Goal: Information Seeking & Learning: Learn about a topic

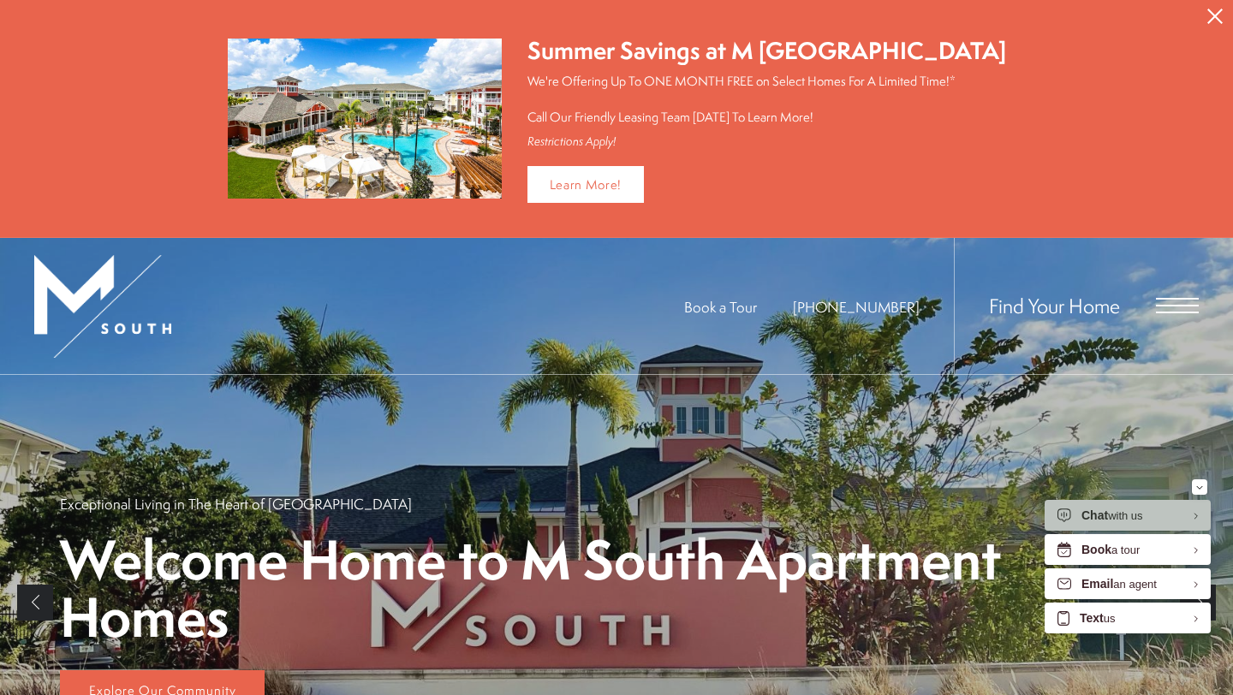
click at [1211, 14] on icon "Close Alert" at bounding box center [1214, 16] width 15 height 15
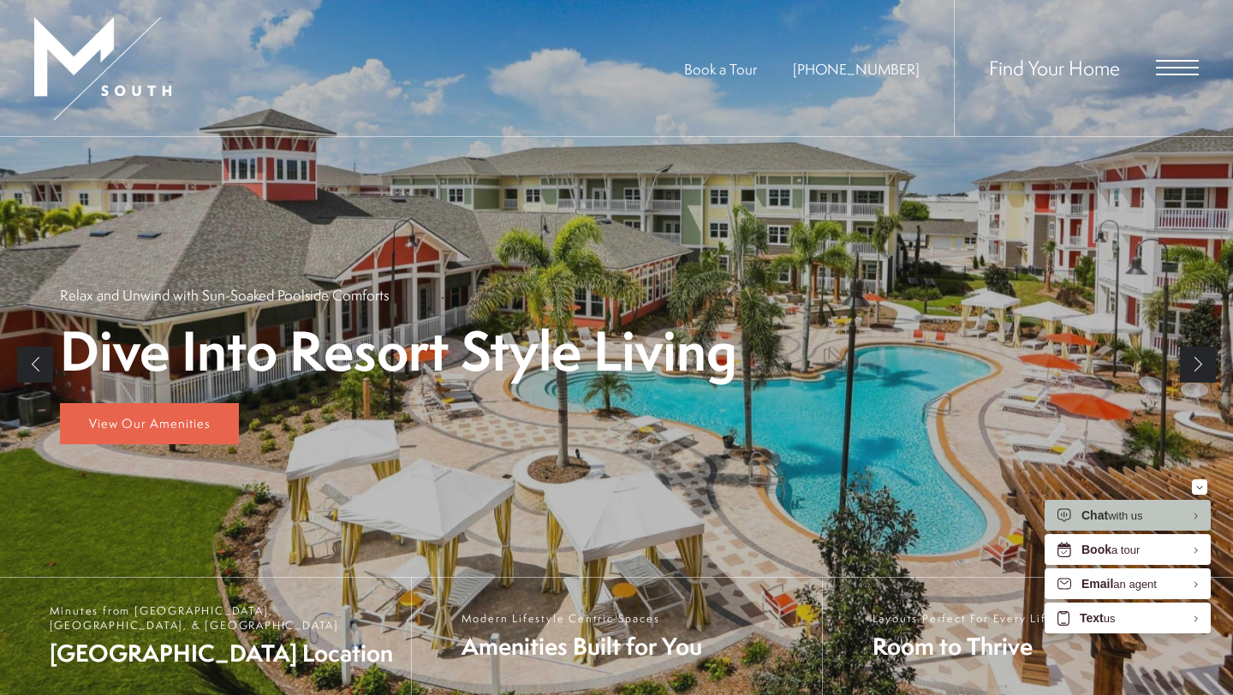
click at [1164, 68] on span "Open Menu" at bounding box center [1177, 67] width 43 height 15
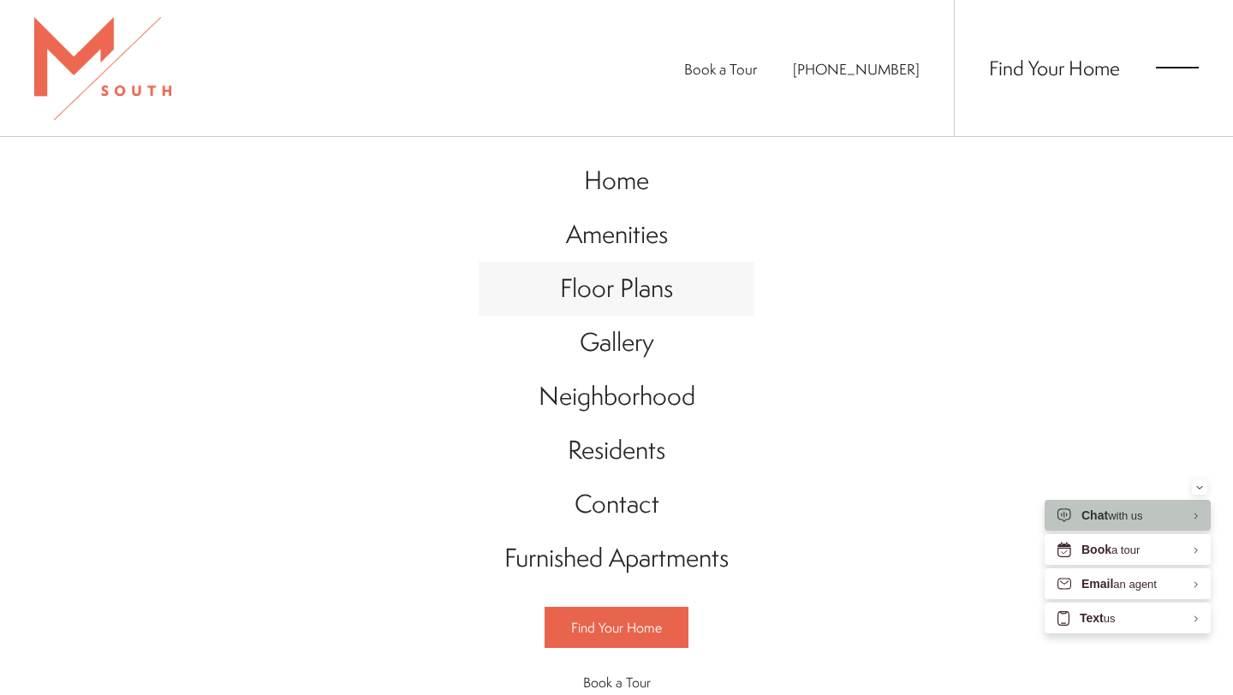
click at [664, 295] on span "Floor Plans" at bounding box center [616, 288] width 113 height 35
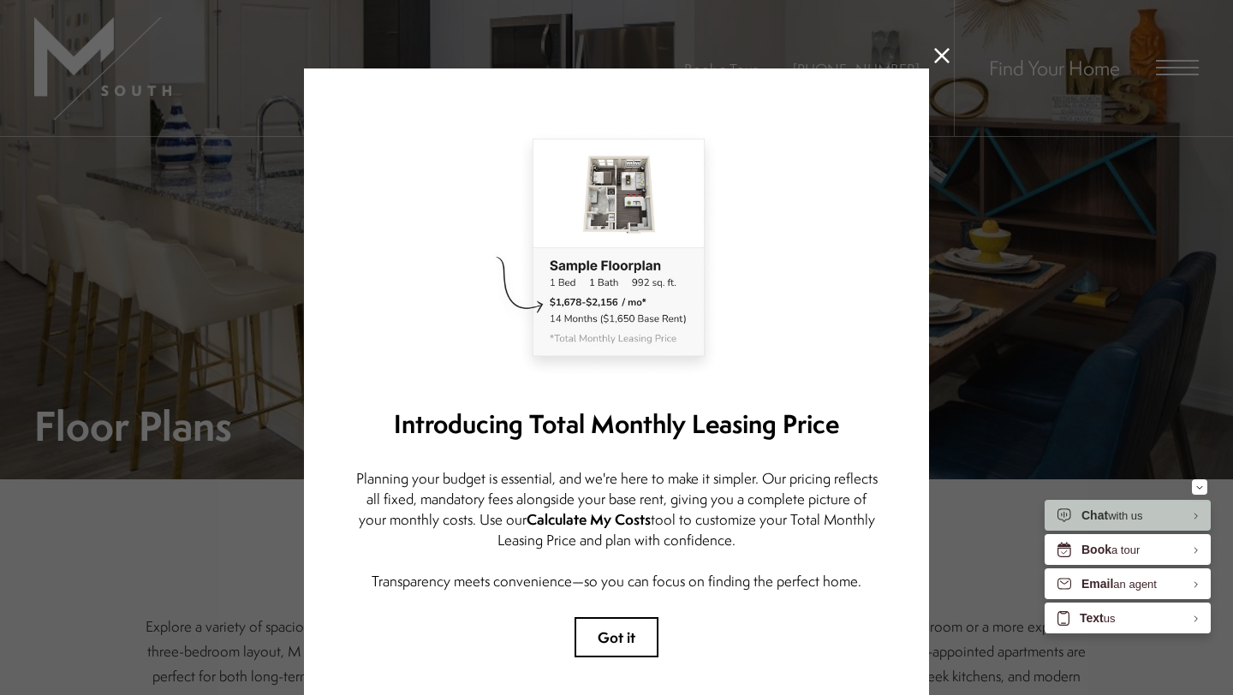
click at [946, 50] on icon at bounding box center [941, 55] width 15 height 15
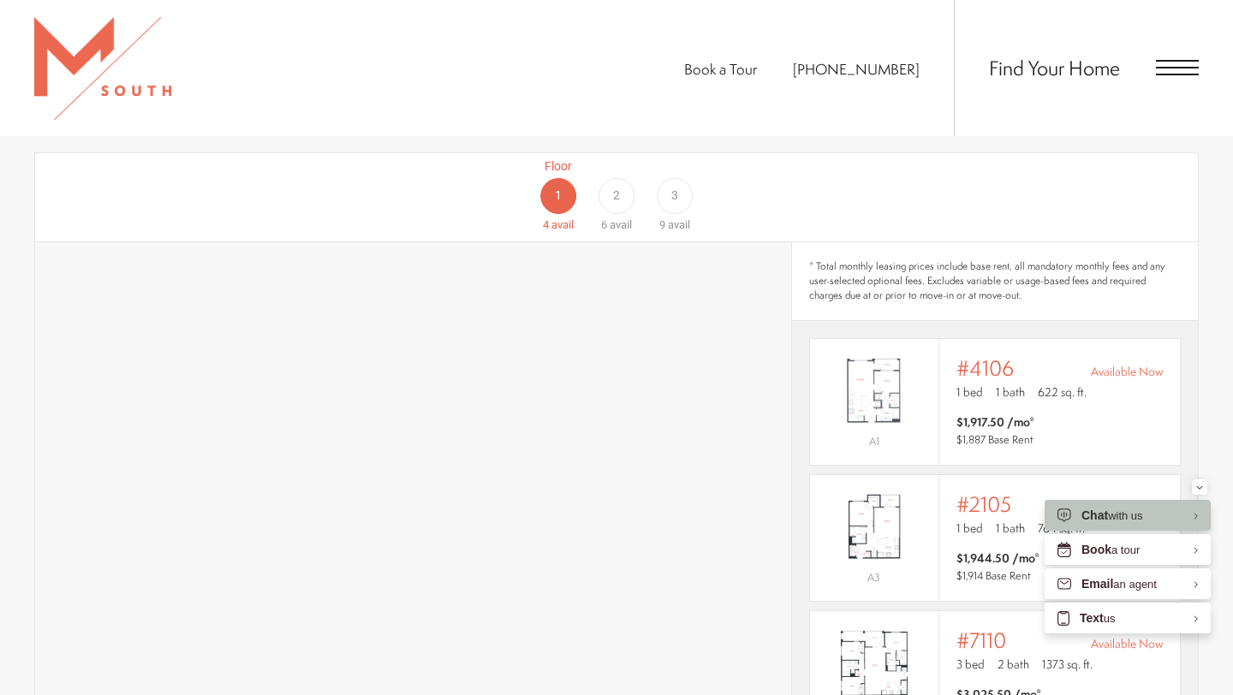
scroll to position [1054, 0]
click at [621, 182] on div "2" at bounding box center [616, 200] width 36 height 36
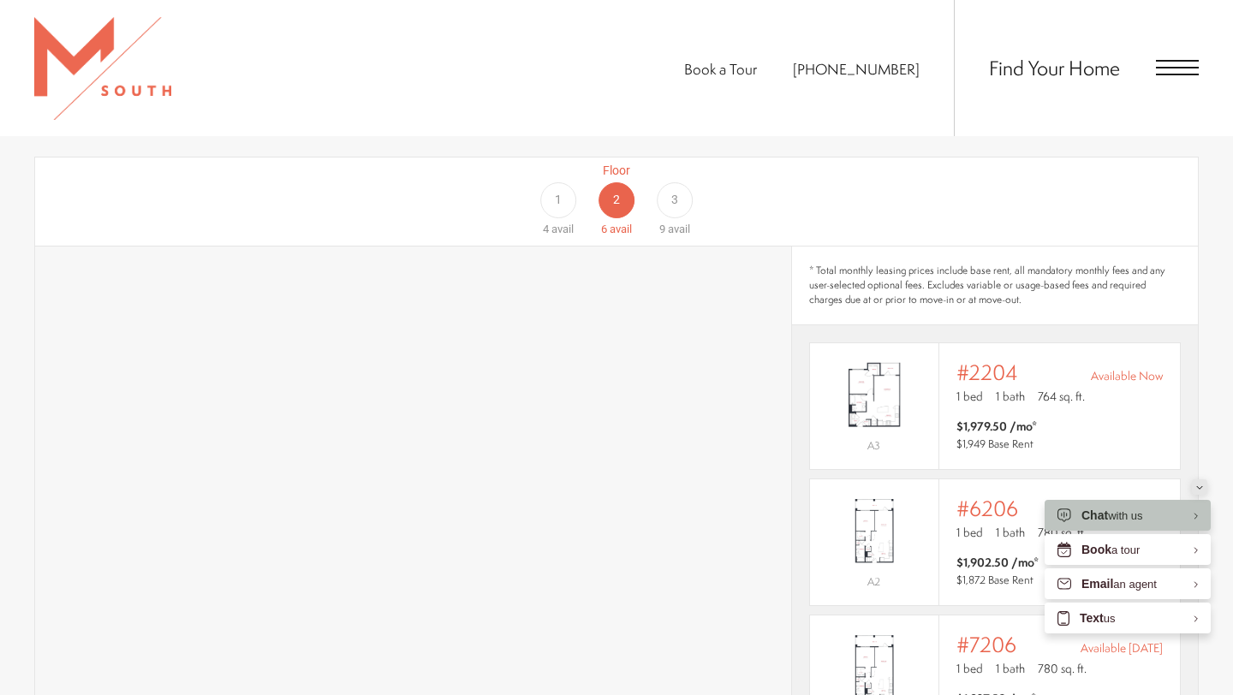
click at [1199, 489] on div "Minimize" at bounding box center [1199, 486] width 7 height 15
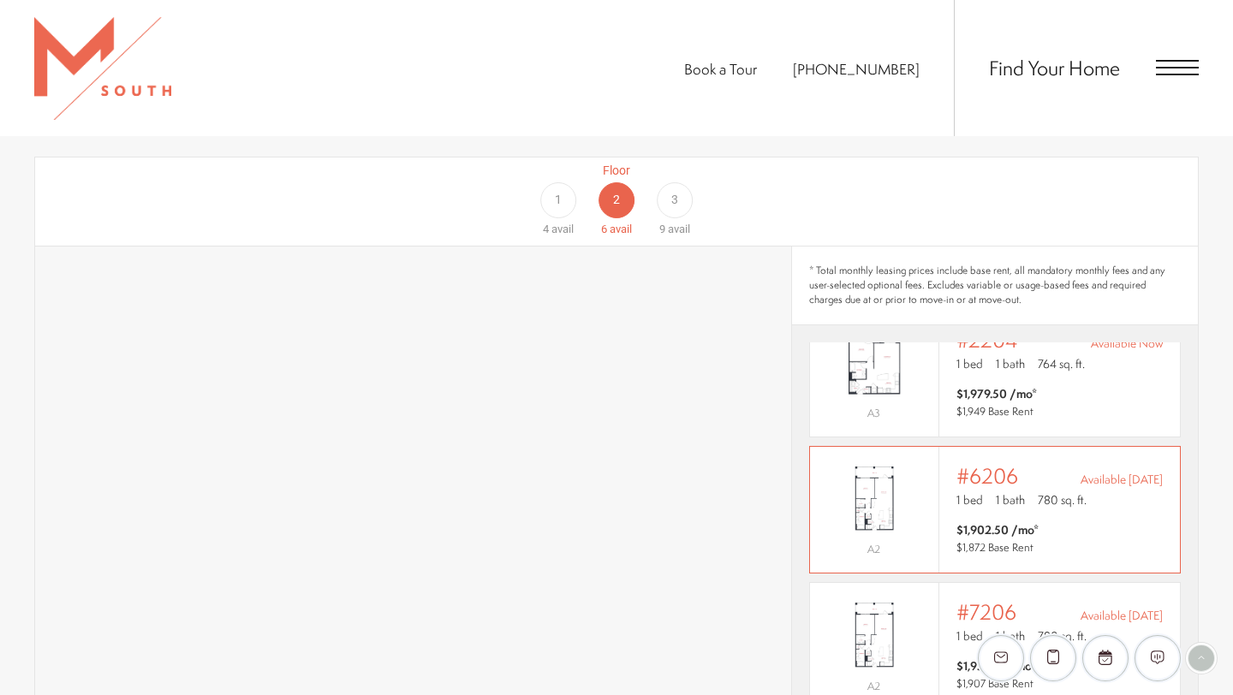
scroll to position [0, 0]
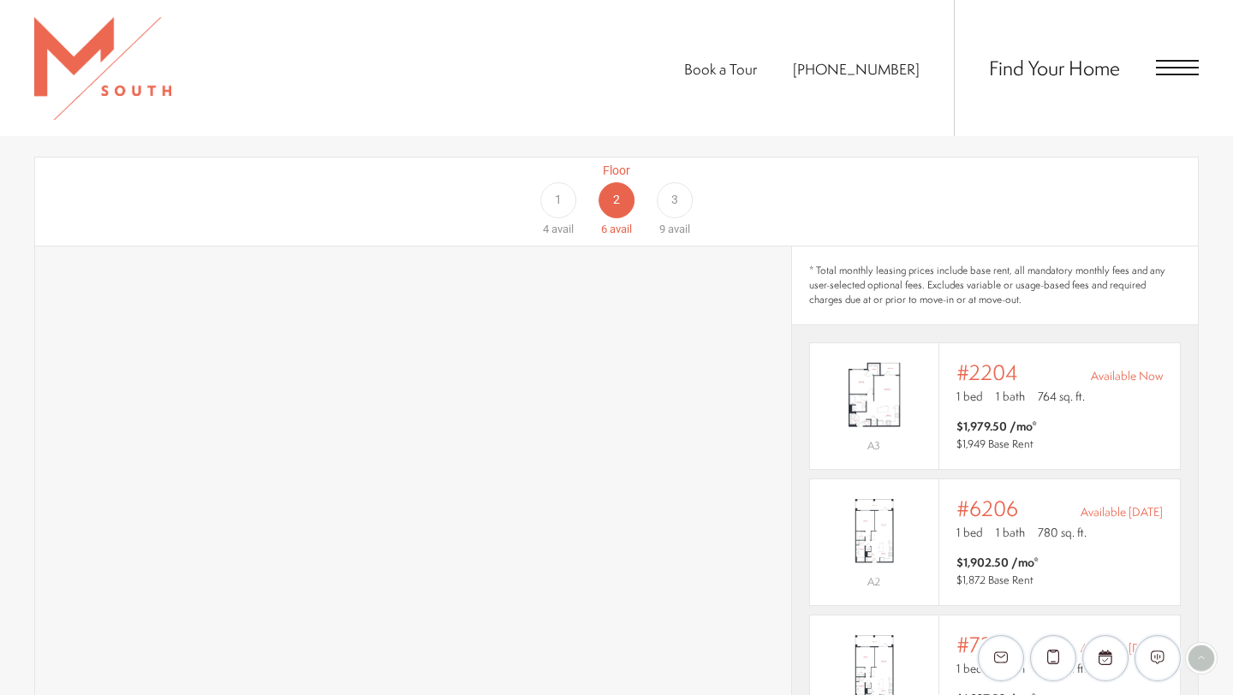
click at [1194, 80] on div "Find Your Home" at bounding box center [1076, 68] width 245 height 136
click at [1169, 62] on span "Open Menu" at bounding box center [1177, 67] width 43 height 15
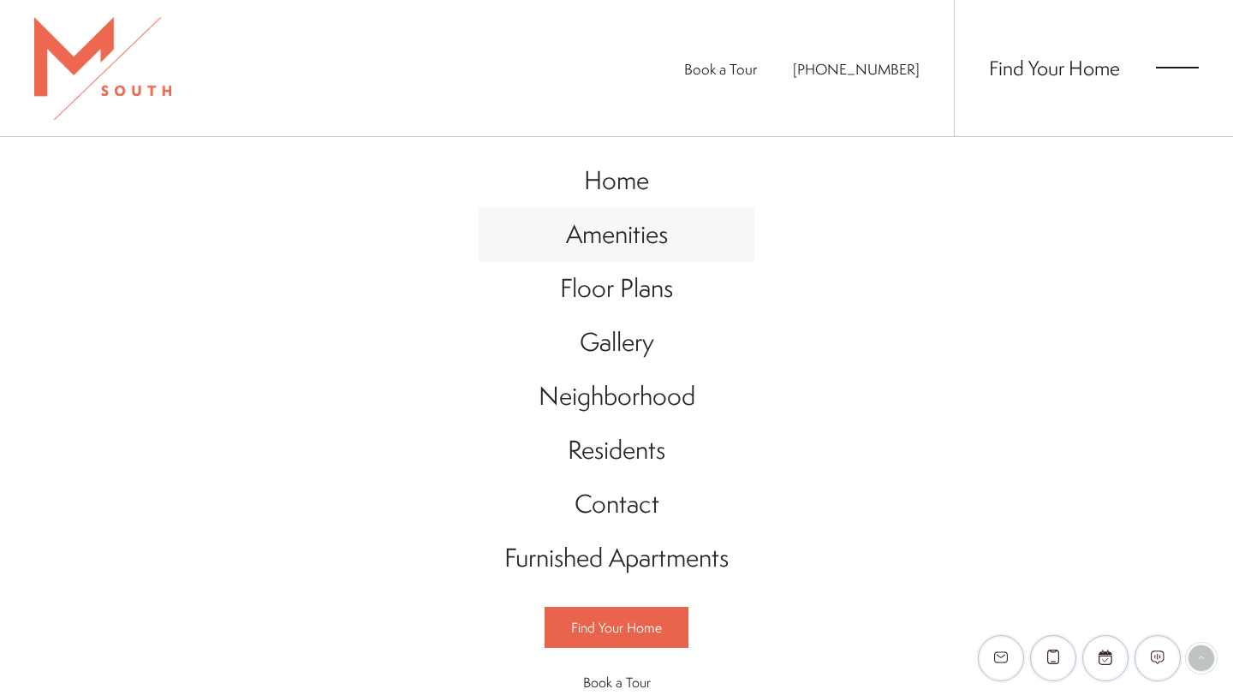
click at [632, 235] on span "Amenities" at bounding box center [617, 234] width 102 height 35
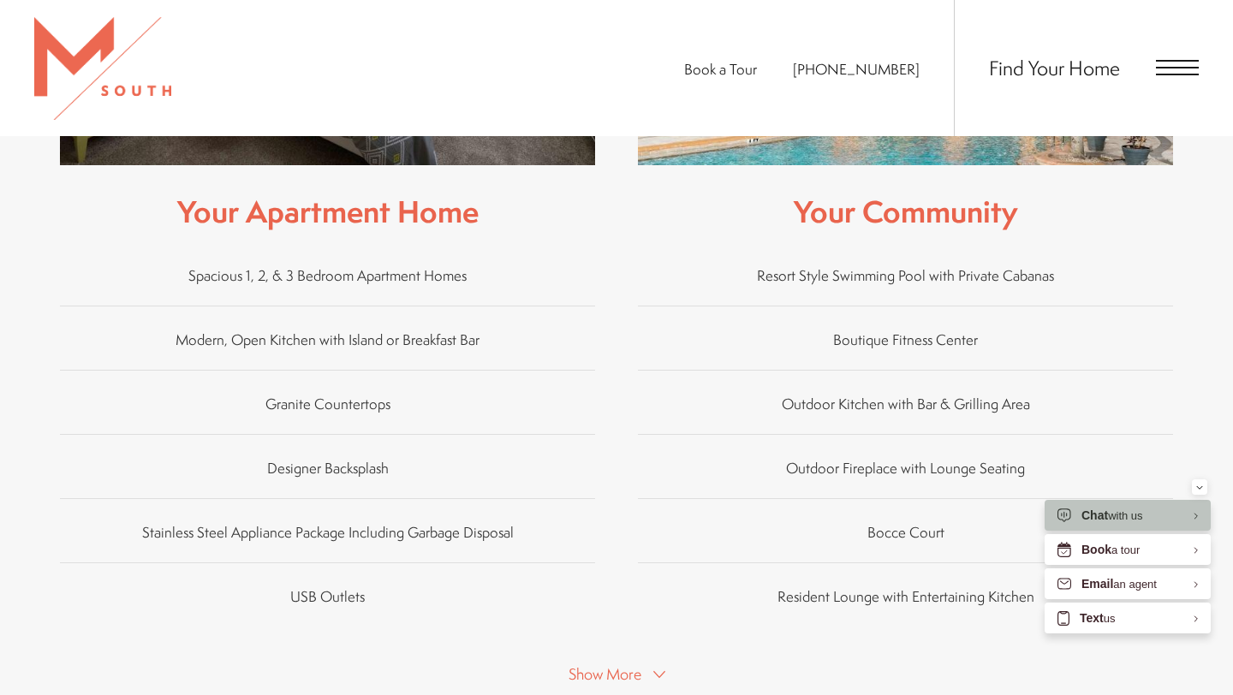
scroll to position [953, 0]
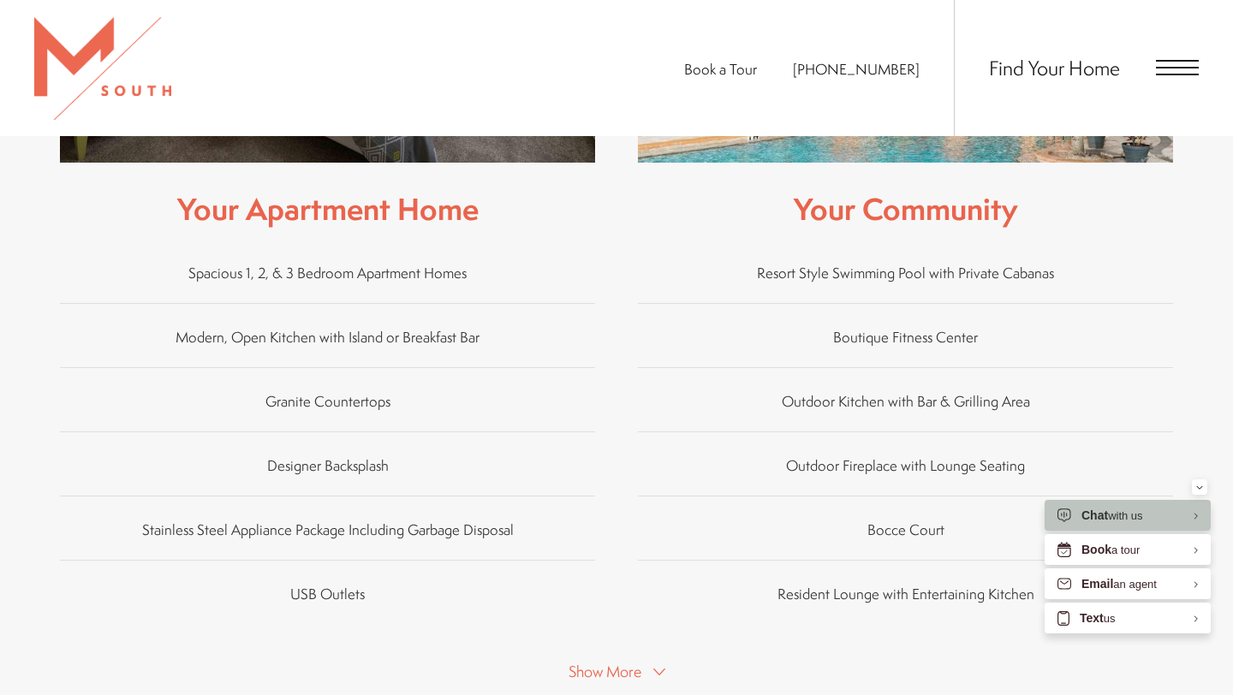
click at [588, 661] on span "Show More" at bounding box center [604, 671] width 73 height 21
click at [1201, 480] on div "Minimize" at bounding box center [1199, 486] width 7 height 15
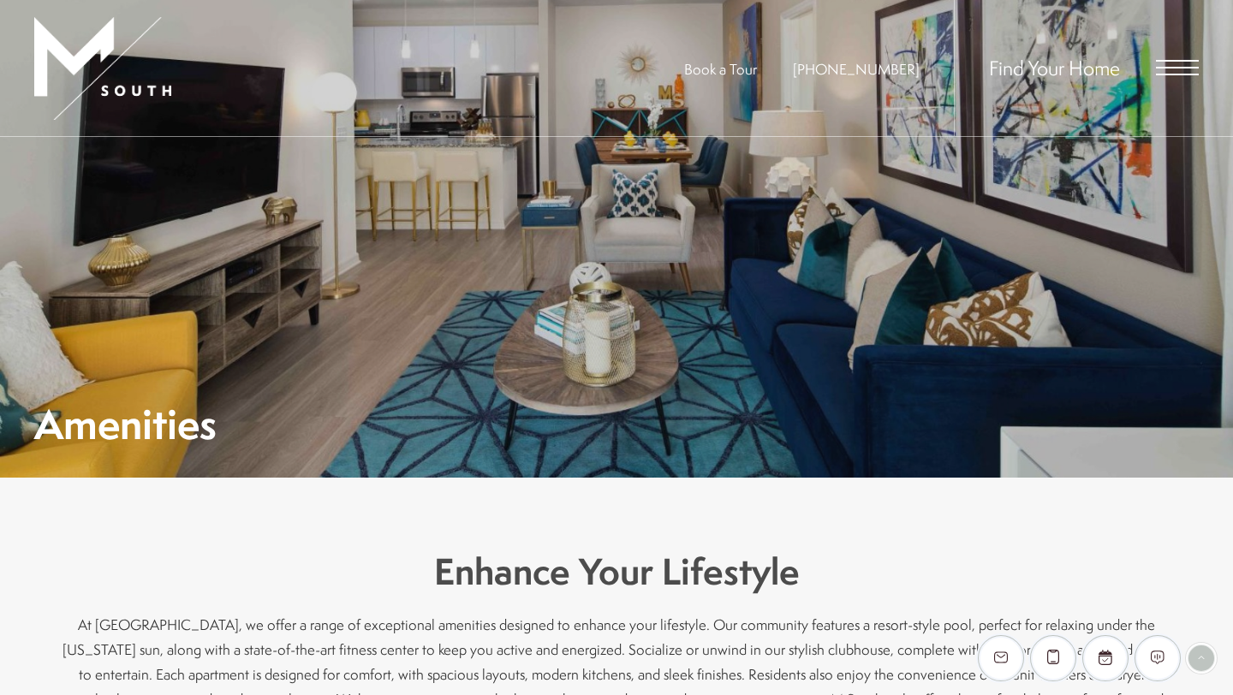
scroll to position [0, 0]
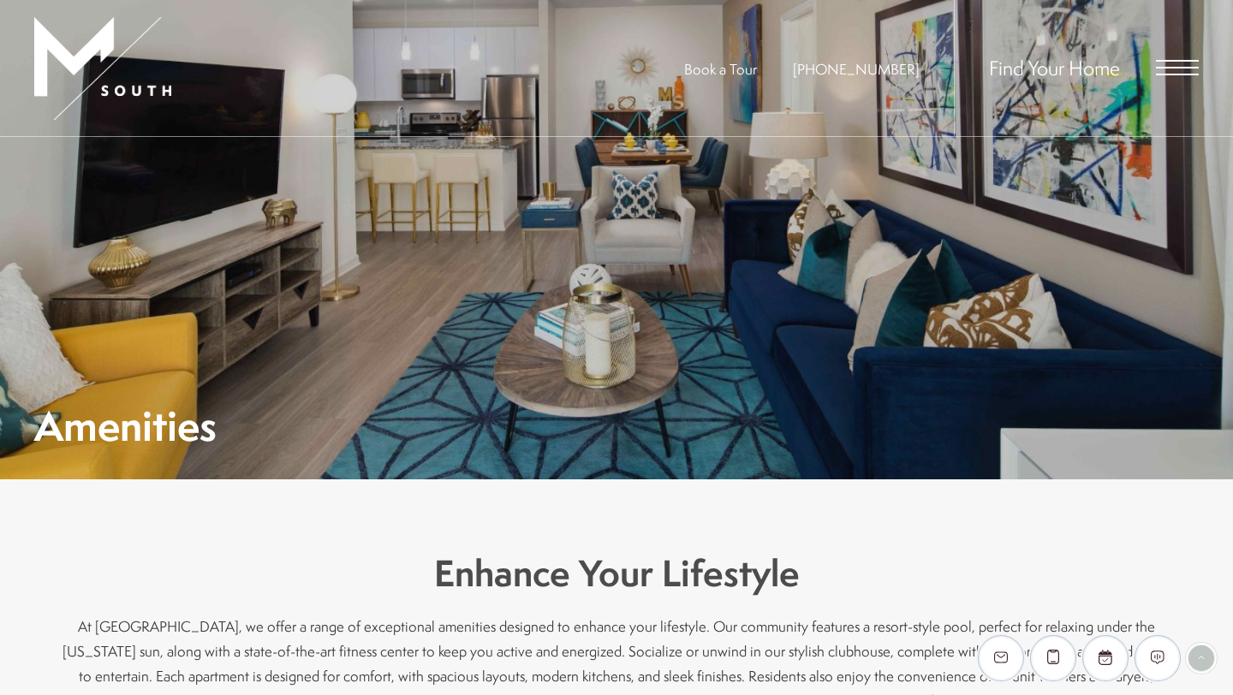
click at [1180, 59] on div "Find Your Home" at bounding box center [1076, 68] width 245 height 136
click at [1179, 68] on span "Open Menu" at bounding box center [1177, 68] width 43 height 2
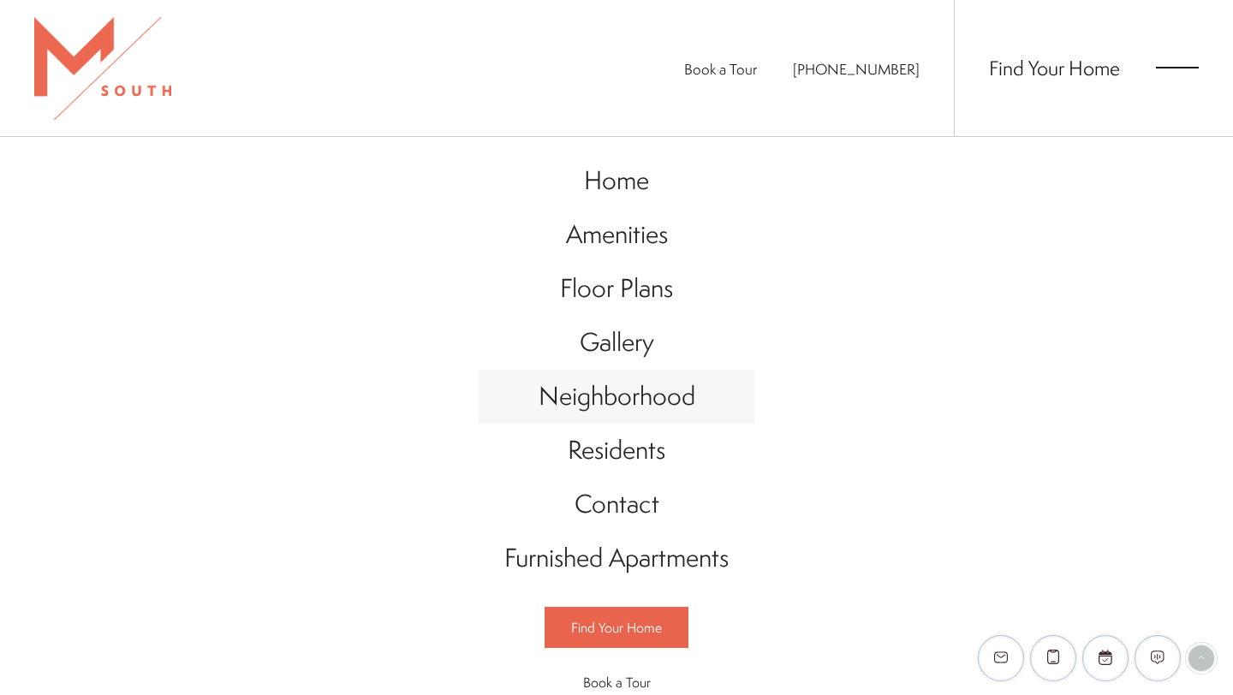
click at [647, 408] on span "Neighborhood" at bounding box center [617, 395] width 157 height 35
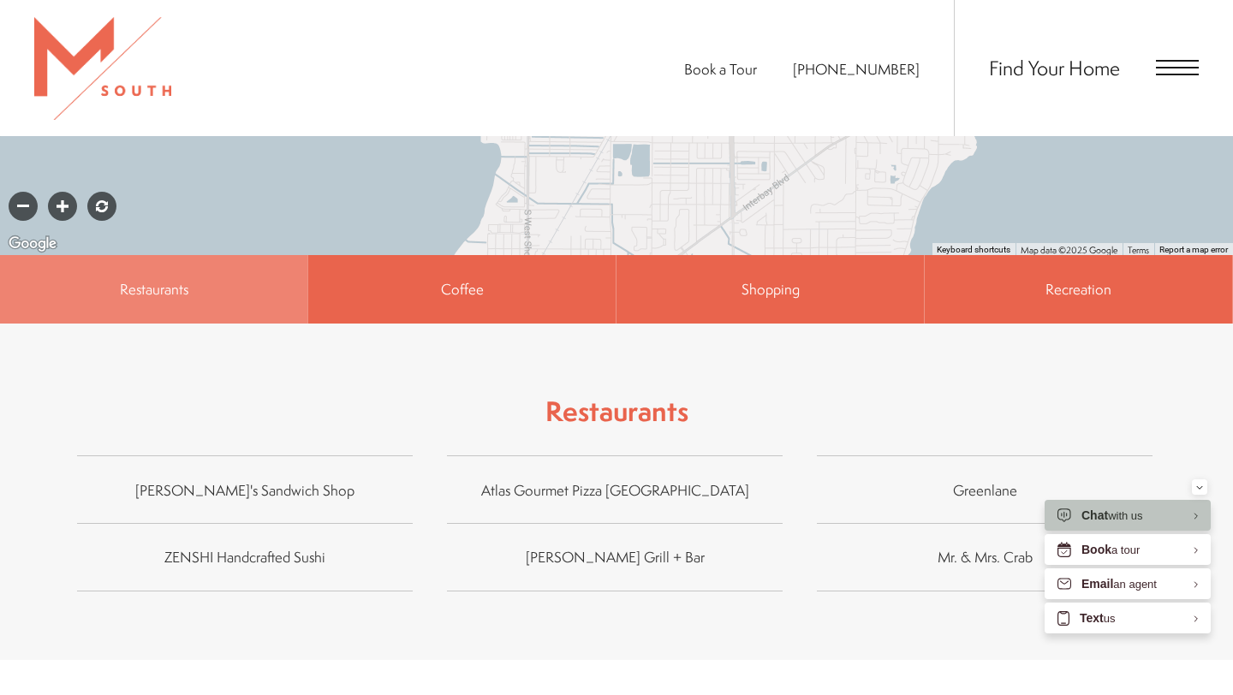
scroll to position [1263, 0]
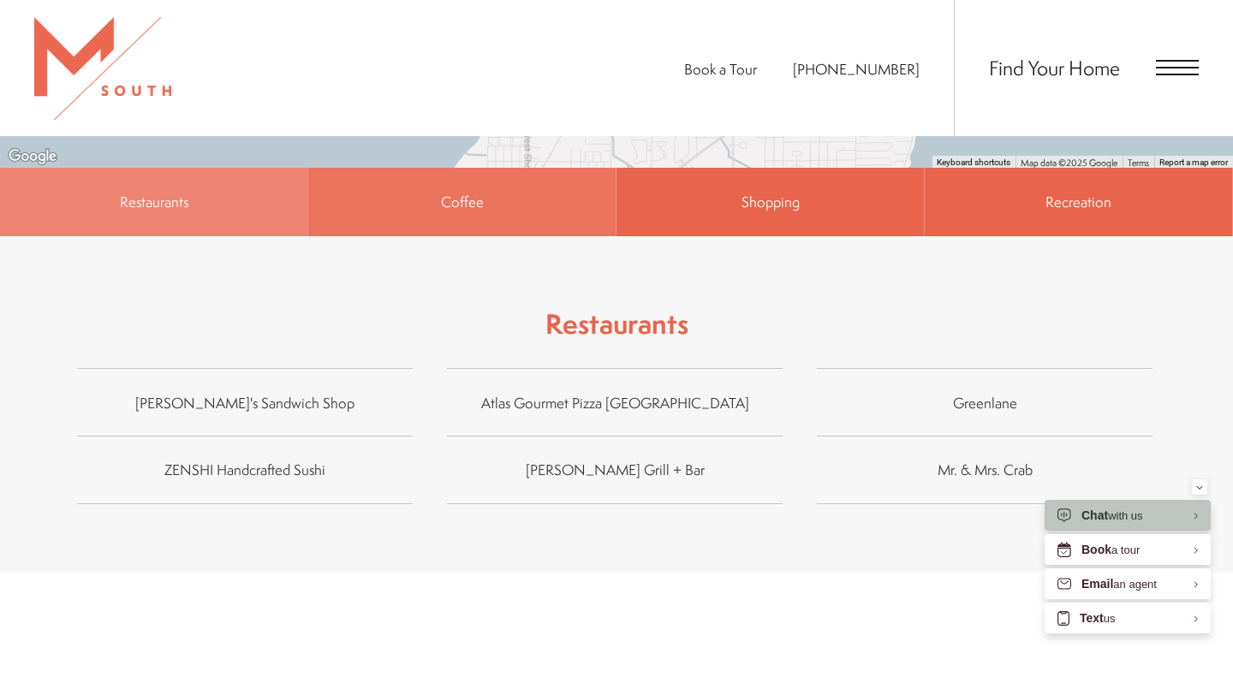
click at [564, 184] on span "Coffee" at bounding box center [461, 202] width 307 height 68
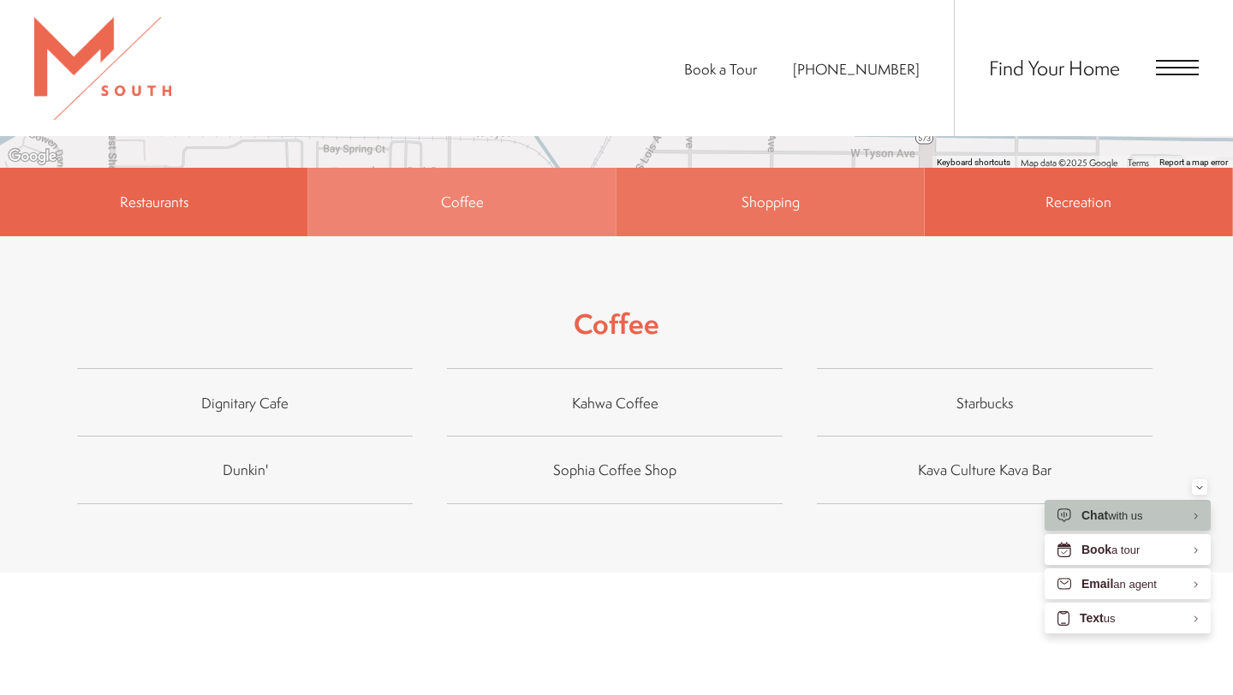
click at [741, 192] on span "Shopping" at bounding box center [770, 202] width 58 height 20
